Goal: Information Seeking & Learning: Learn about a topic

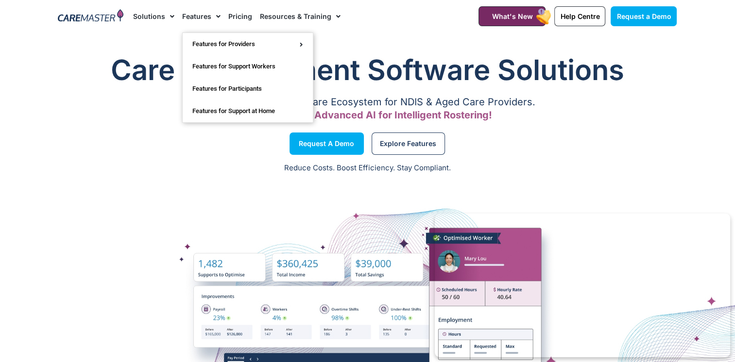
click at [206, 15] on link "Features" at bounding box center [201, 16] width 38 height 33
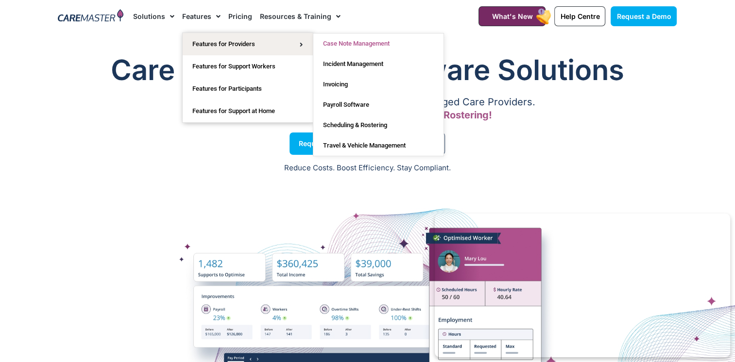
click at [351, 47] on link "Case Note Management" at bounding box center [378, 43] width 130 height 20
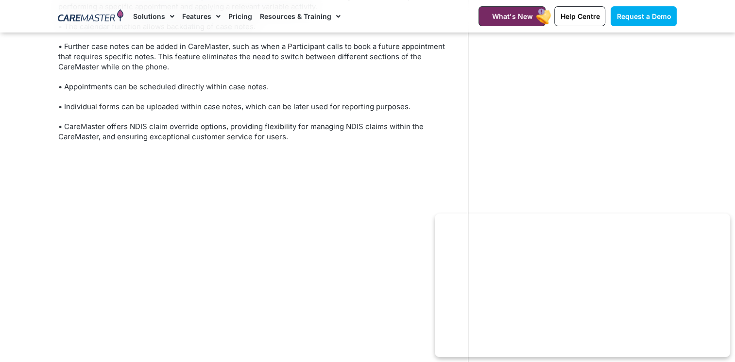
scroll to position [1398, 0]
